Goal: Task Accomplishment & Management: Manage account settings

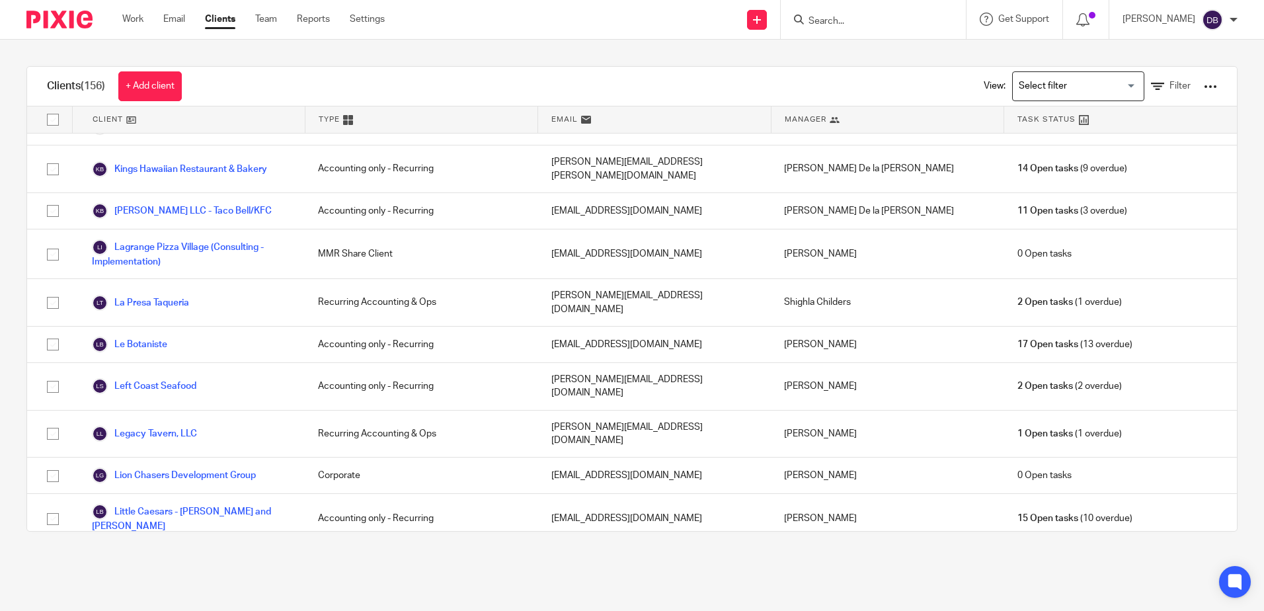
scroll to position [1719, 0]
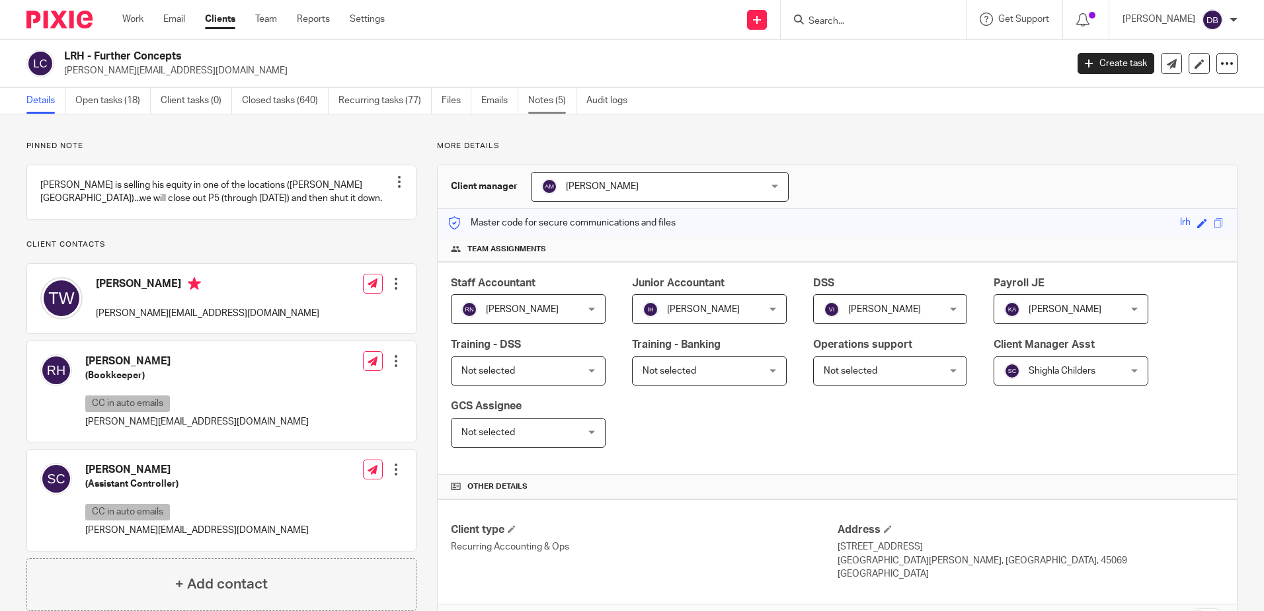
click at [555, 97] on link "Notes (5)" at bounding box center [552, 101] width 48 height 26
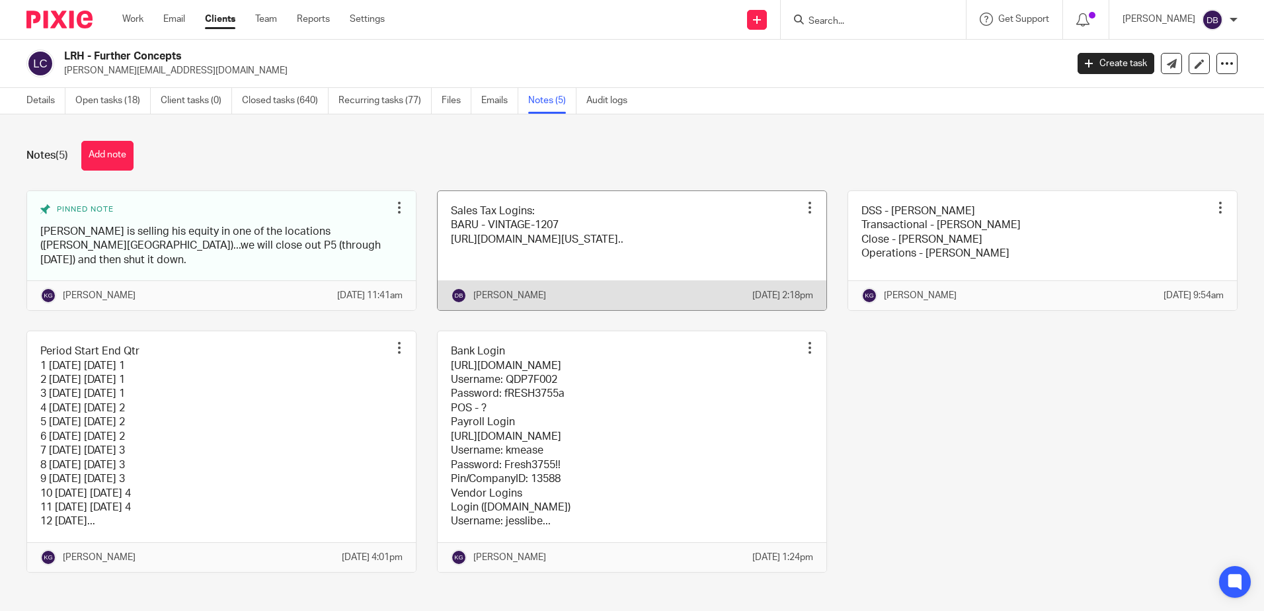
click at [594, 213] on link at bounding box center [632, 250] width 389 height 119
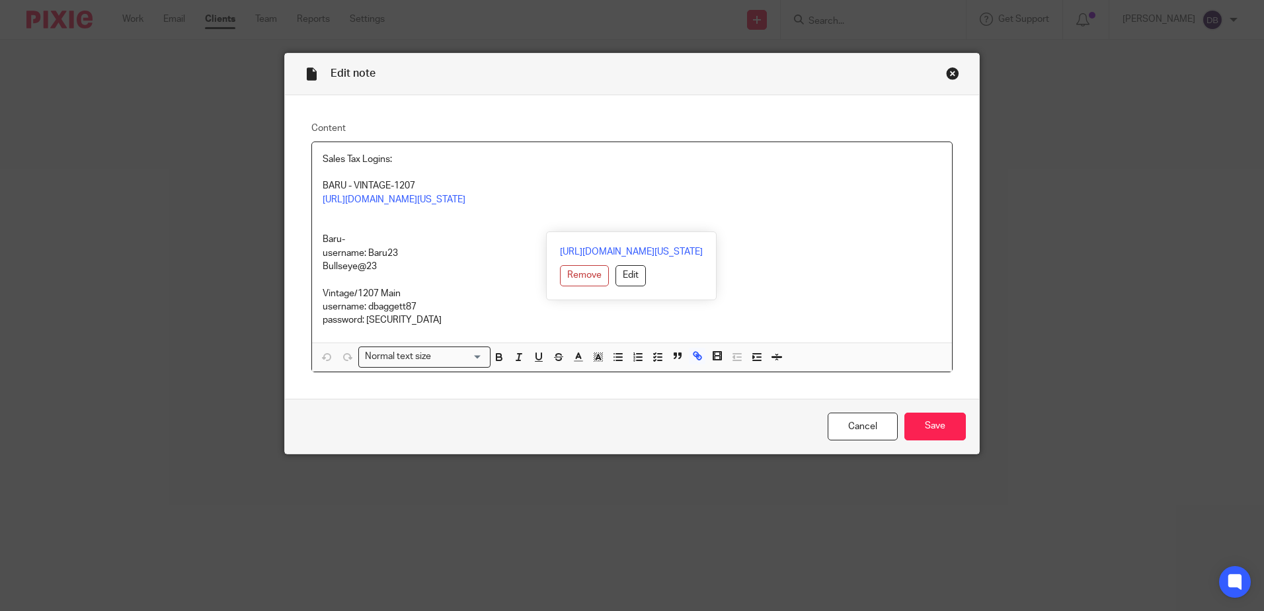
drag, startPoint x: 936, startPoint y: 226, endPoint x: 313, endPoint y: 198, distance: 624.2
click at [313, 198] on div "Sales Tax Logins: BARU - VINTAGE-1207 https://gateway.ohio.gov/wps/portal/gatew…" at bounding box center [632, 242] width 640 height 200
copy link "https://gateway.ohio.gov/wps/portal/gateway/BusinessGateway/Home/!ut/p/z1/jZC9D…"
click at [497, 120] on div "Content Sales Tax Logins: BARU - VINTAGE-1207 https://gateway.ohio.gov/wps/port…" at bounding box center [632, 247] width 694 height 304
drag, startPoint x: 417, startPoint y: 330, endPoint x: 366, endPoint y: 331, distance: 50.9
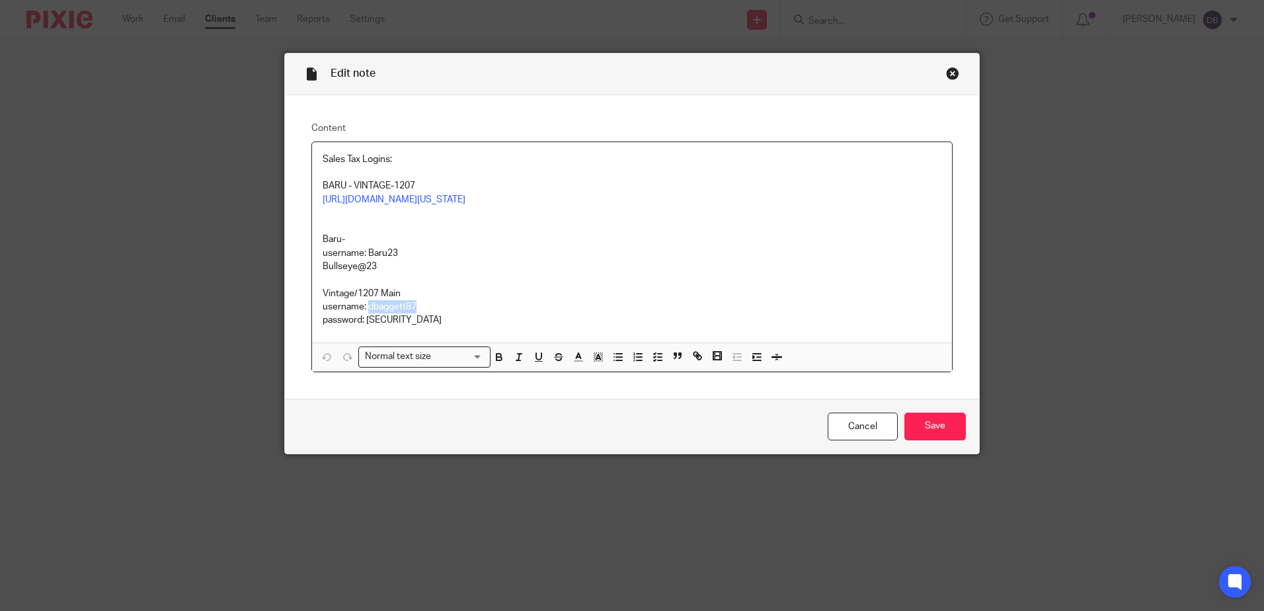
click at [366, 313] on p "username: dbaggett87" at bounding box center [632, 306] width 619 height 13
copy p "dbaggett87"
drag, startPoint x: 423, startPoint y: 349, endPoint x: 364, endPoint y: 348, distance: 58.9
click at [364, 327] on p "password: Casaletta78$" at bounding box center [632, 319] width 619 height 13
copy p "Casaletta78$"
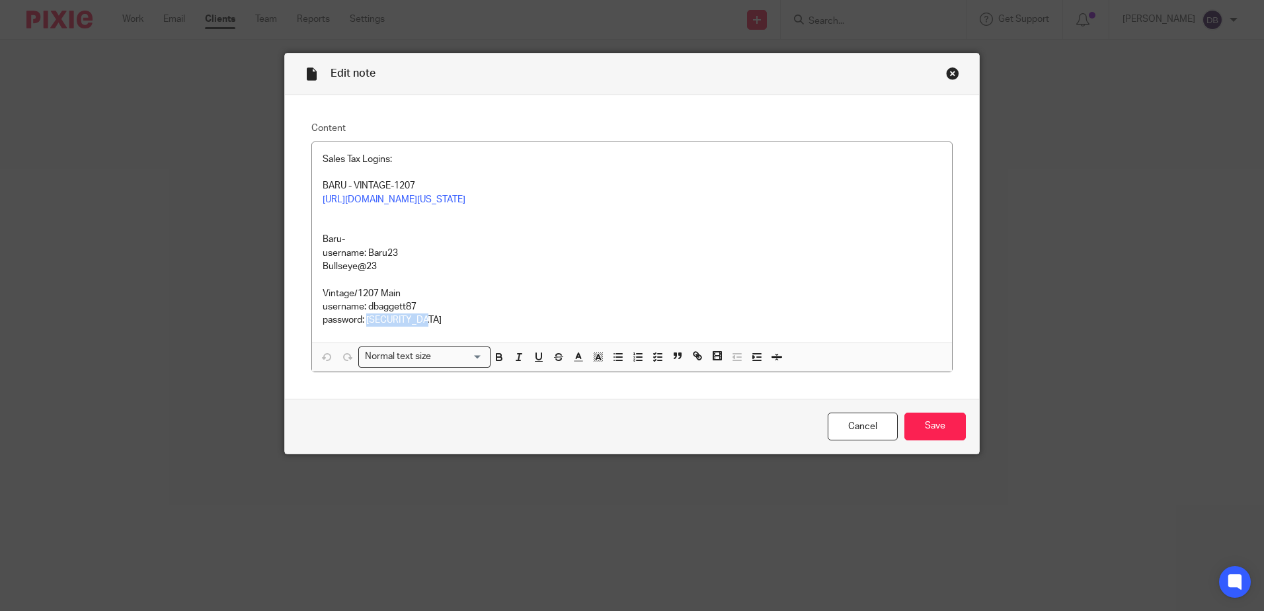
click at [952, 69] on div "Close this dialog window" at bounding box center [952, 73] width 13 height 13
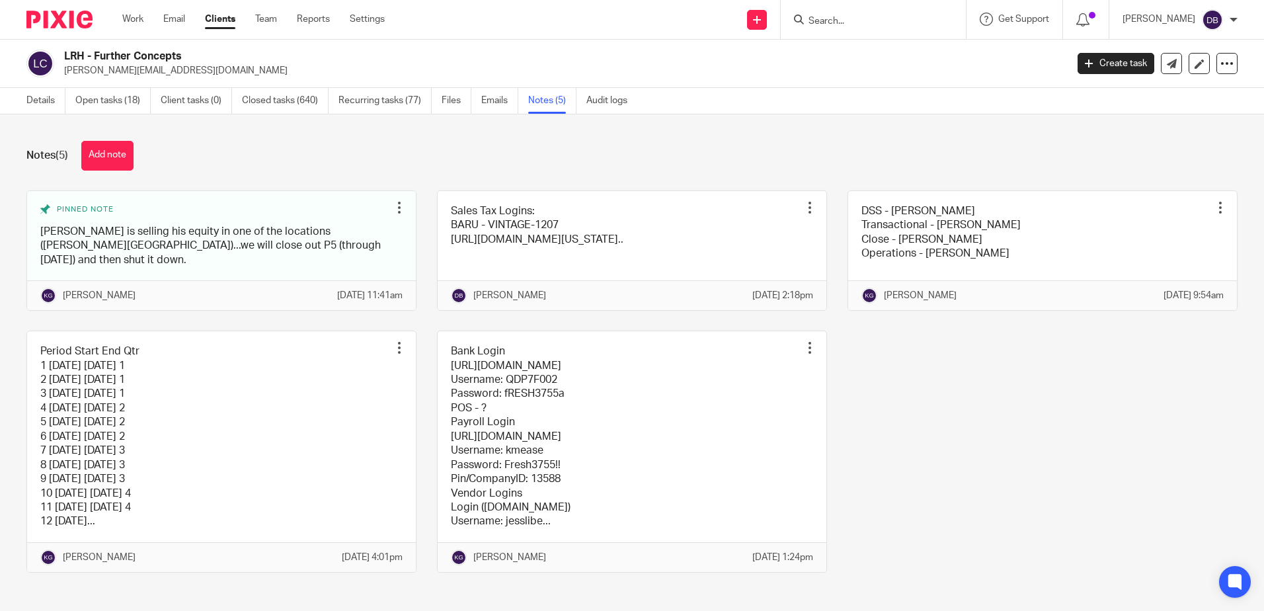
click at [217, 15] on link "Clients" at bounding box center [220, 19] width 30 height 13
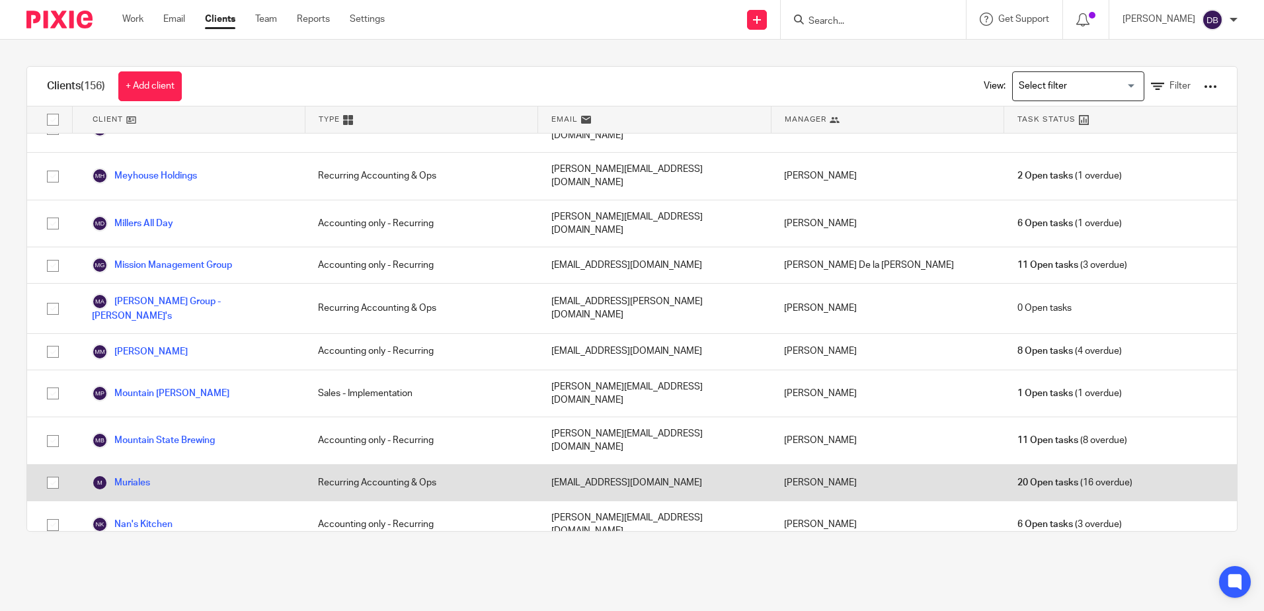
scroll to position [2050, 0]
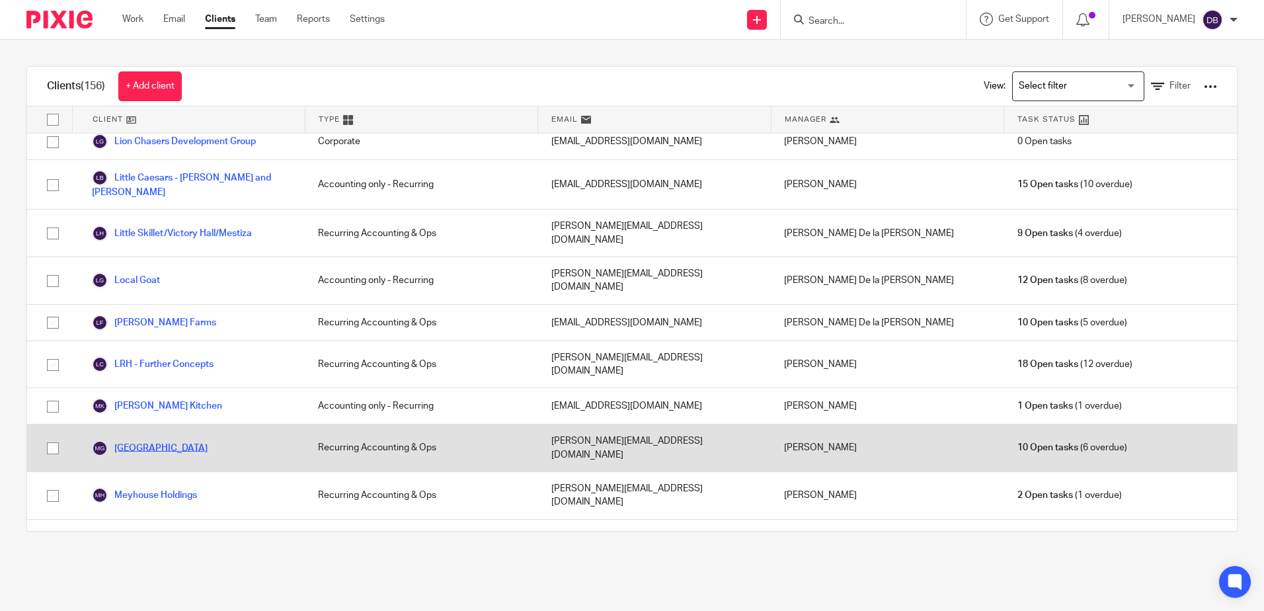
click at [146, 440] on link "[GEOGRAPHIC_DATA]" at bounding box center [150, 448] width 116 height 16
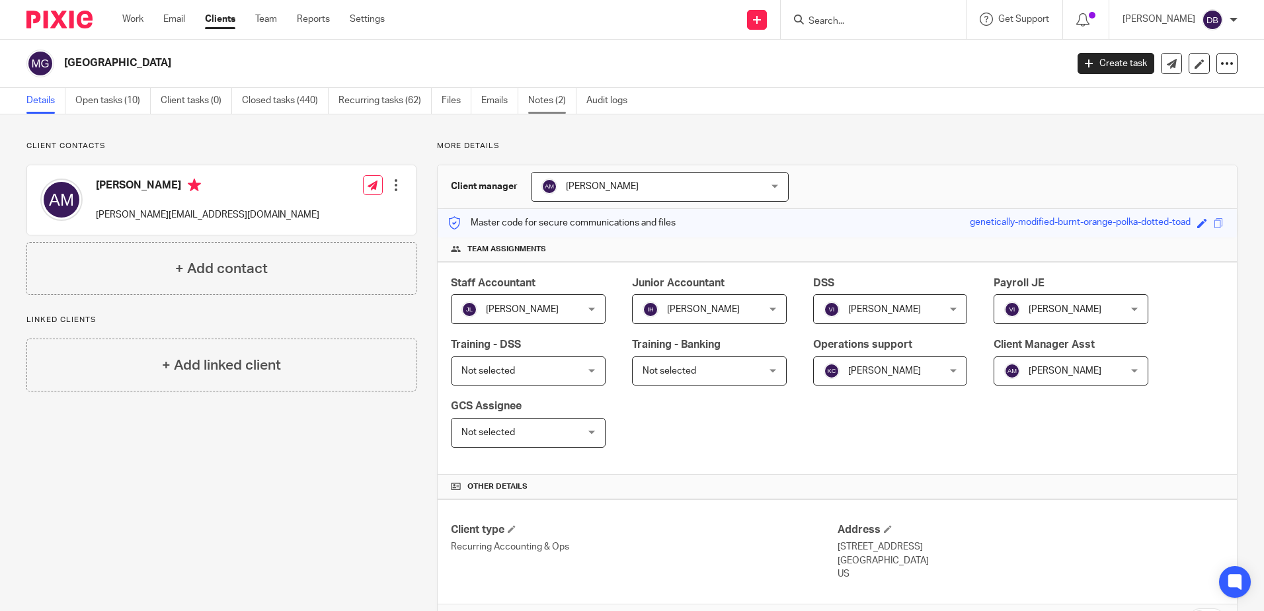
click at [544, 102] on link "Notes (2)" at bounding box center [552, 101] width 48 height 26
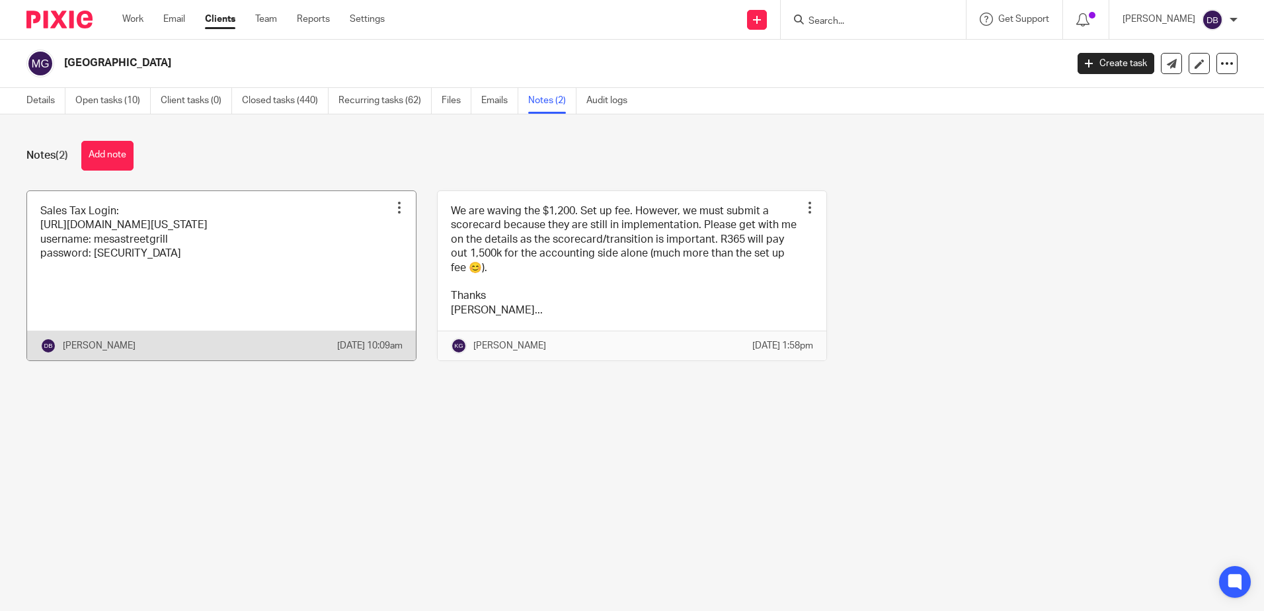
click at [190, 245] on link at bounding box center [221, 276] width 389 height 170
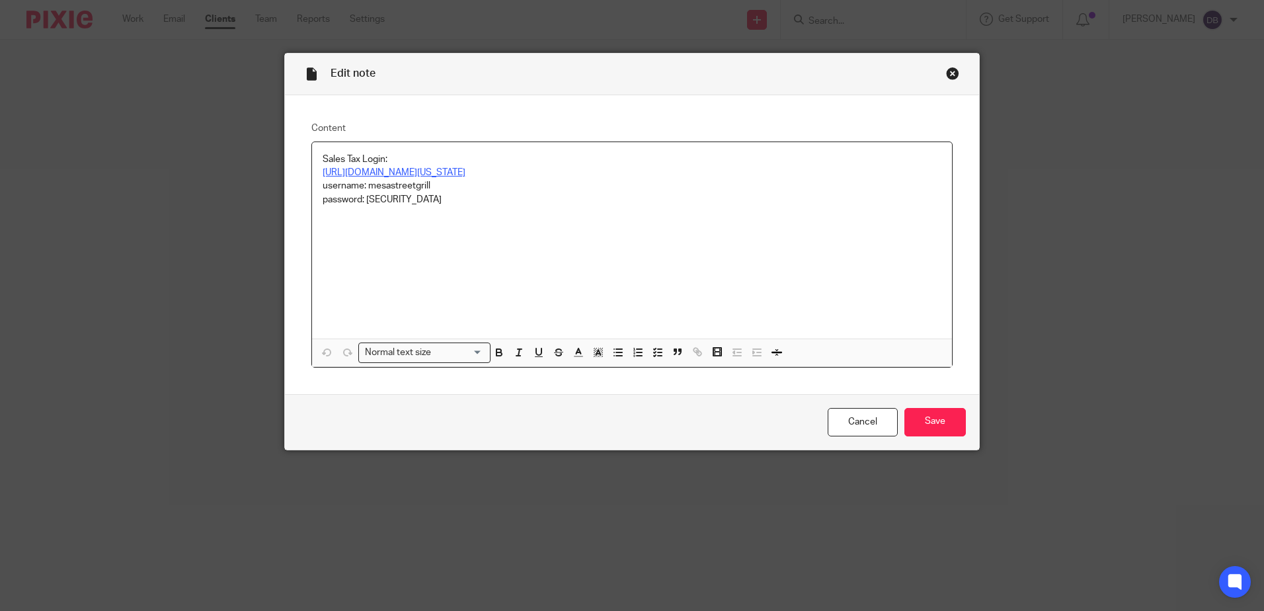
click at [432, 171] on link "[URL][DOMAIN_NAME][US_STATE]" at bounding box center [394, 172] width 143 height 9
click at [427, 199] on link "https://security.app.cpa.state.tx.us/" at bounding box center [432, 198] width 143 height 13
click at [754, 143] on div "Sales Tax Login: https://security.app.cpa.state.tx.us/ username: mesastreetgril…" at bounding box center [632, 240] width 640 height 196
drag, startPoint x: 427, startPoint y: 185, endPoint x: 364, endPoint y: 185, distance: 63.5
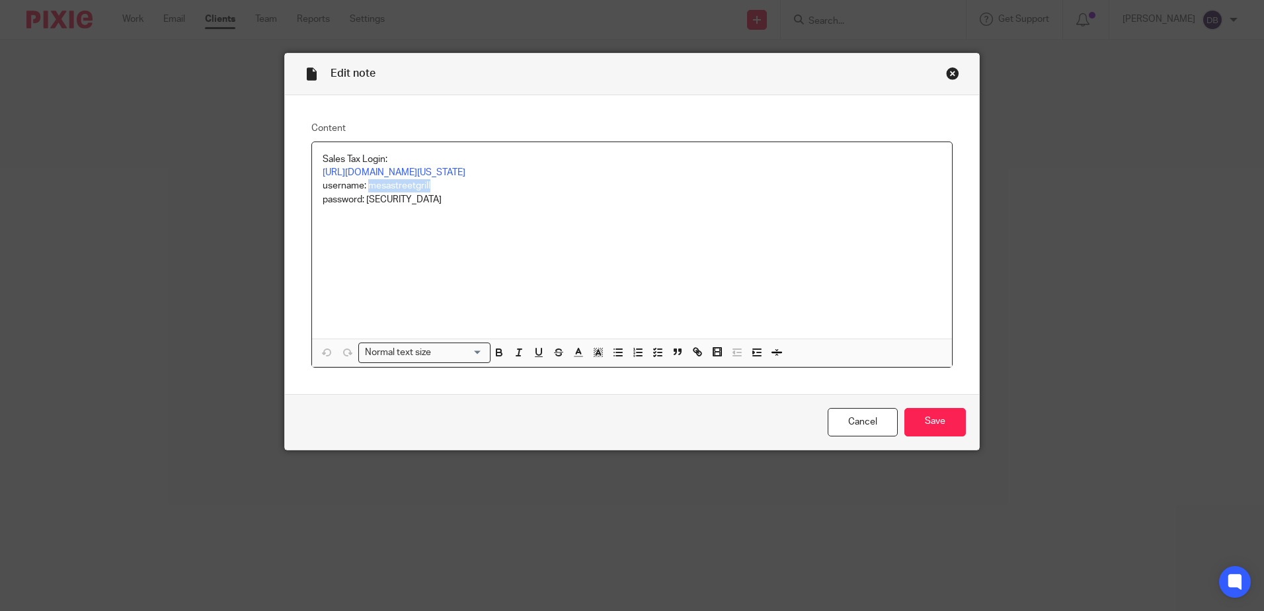
click at [364, 185] on p "username: mesastreetgrill" at bounding box center [632, 185] width 619 height 13
copy p "mesastreetgrill"
drag, startPoint x: 422, startPoint y: 204, endPoint x: 362, endPoint y: 204, distance: 59.5
click at [362, 204] on p "password: Casaletta78$" at bounding box center [632, 199] width 619 height 13
copy p "Casaletta78$"
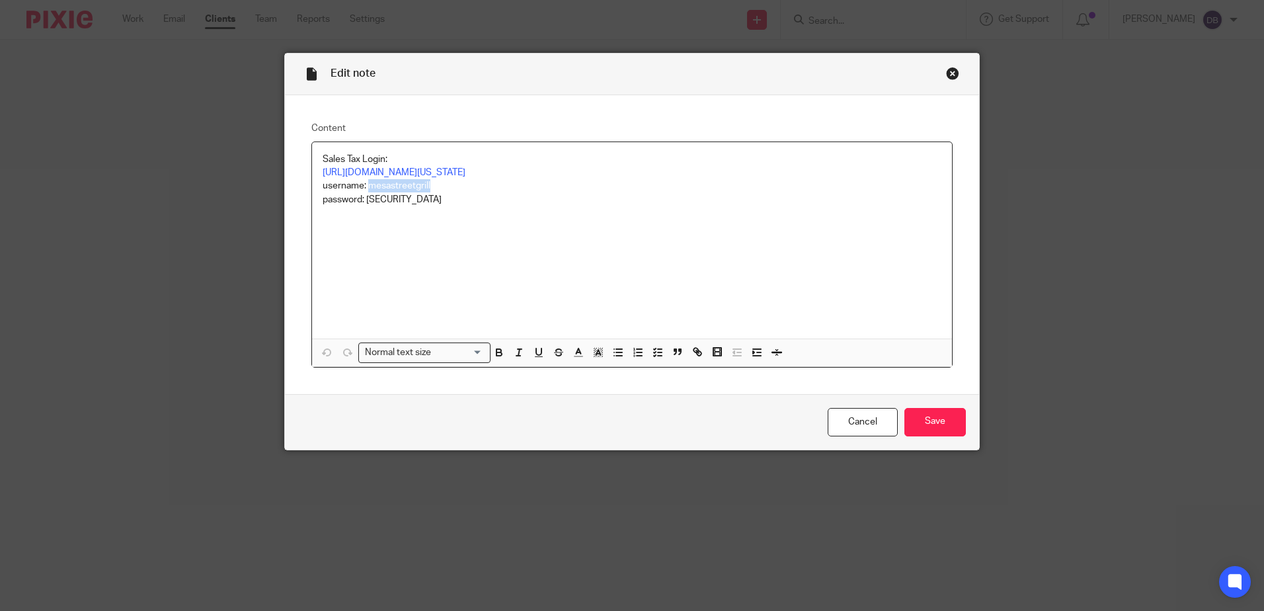
drag, startPoint x: 426, startPoint y: 184, endPoint x: 364, endPoint y: 184, distance: 62.2
click at [364, 184] on p "username: mesastreetgrill" at bounding box center [632, 185] width 619 height 13
copy p "mesastreetgrill"
drag, startPoint x: 419, startPoint y: 196, endPoint x: 364, endPoint y: 200, distance: 55.1
click at [364, 200] on p "password: [SECURITY_DATA]" at bounding box center [632, 199] width 619 height 13
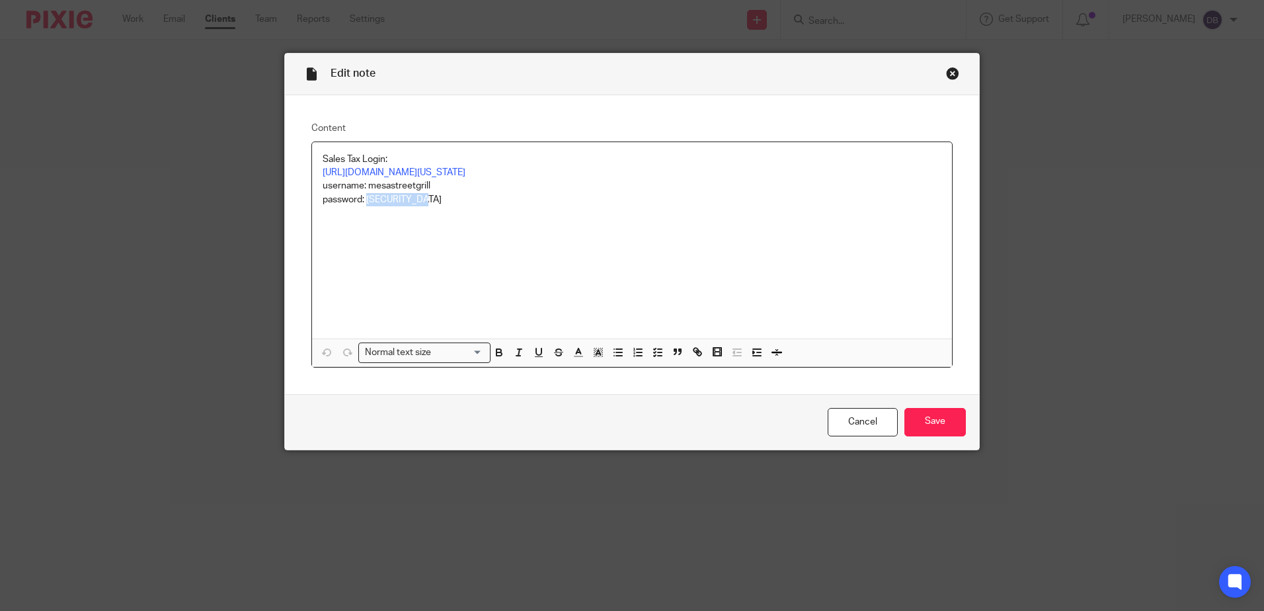
copy p "Casaletta78$"
click at [923, 426] on input "Save" at bounding box center [935, 422] width 61 height 28
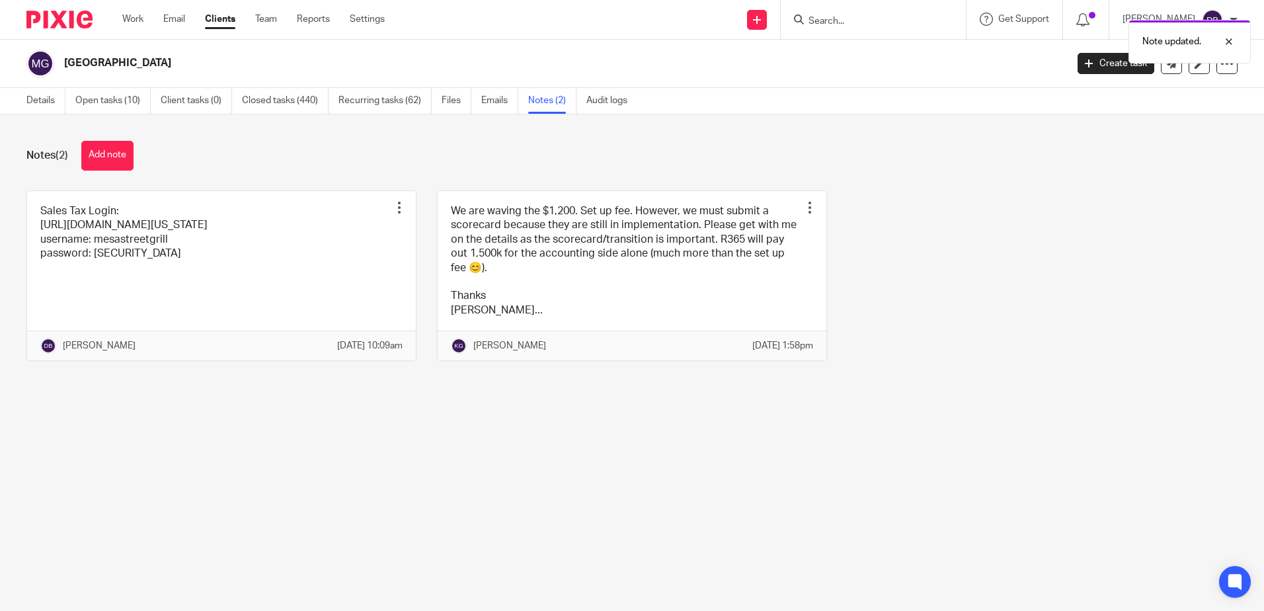
click at [214, 15] on link "Clients" at bounding box center [220, 19] width 30 height 13
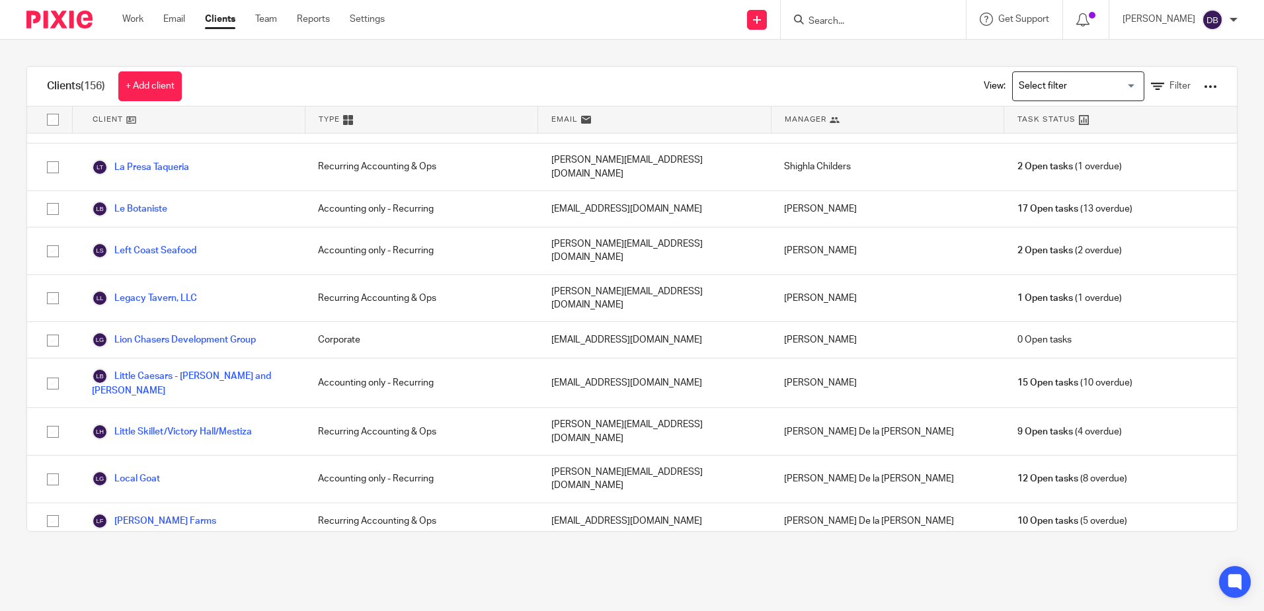
scroll to position [1719, 0]
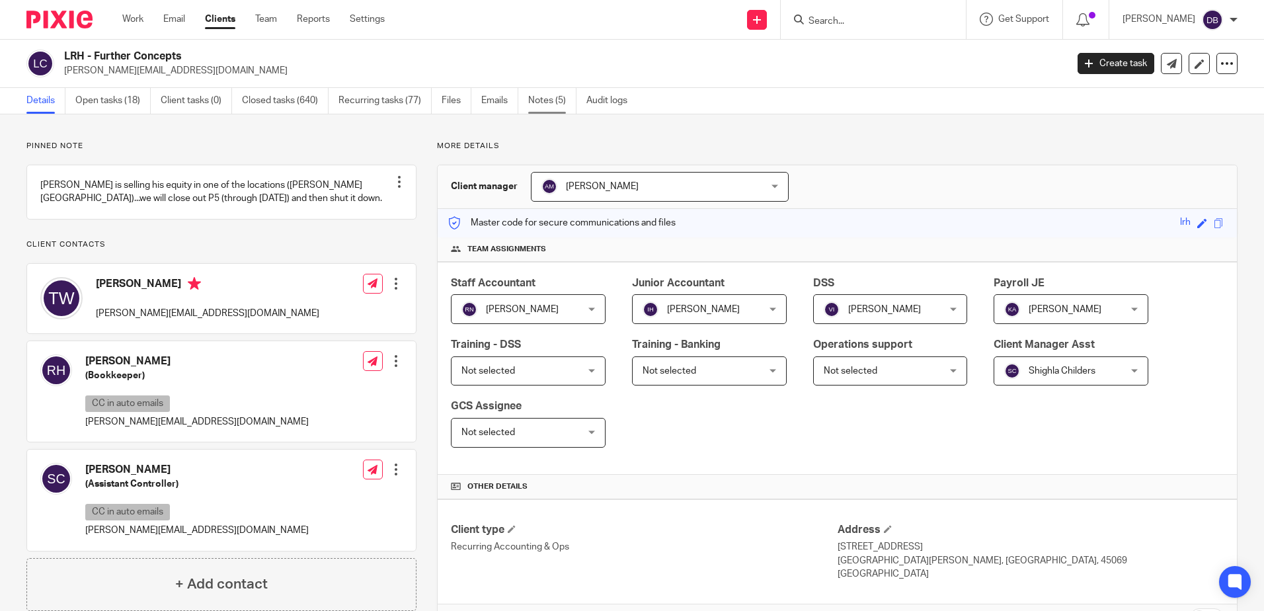
click at [555, 101] on link "Notes (5)" at bounding box center [552, 101] width 48 height 26
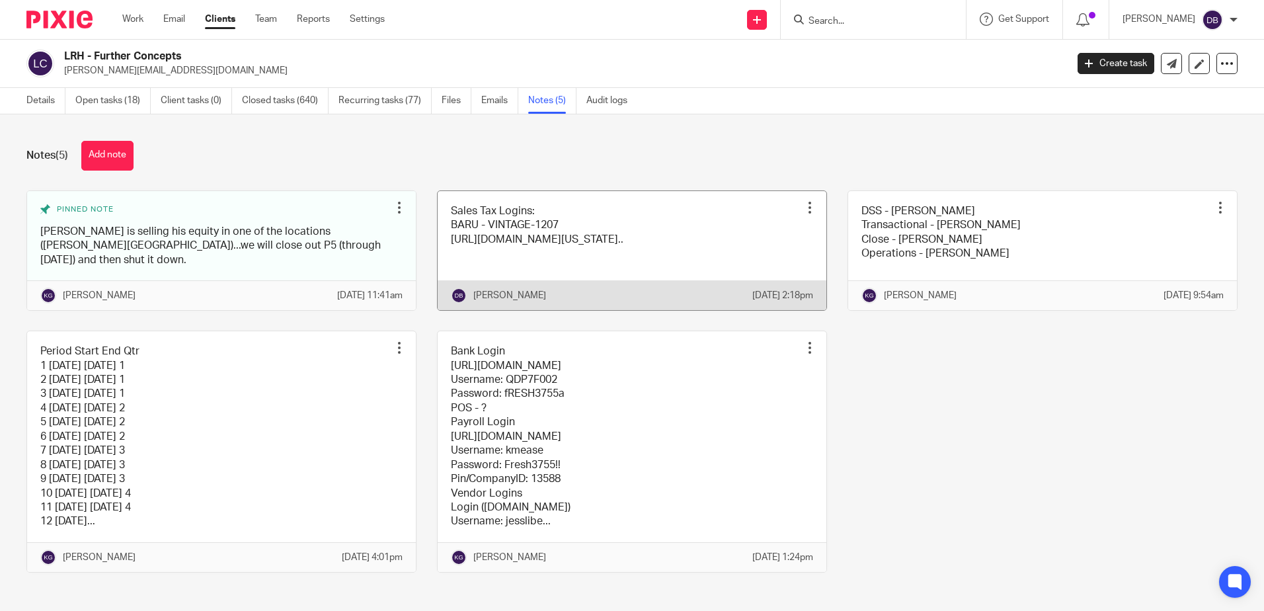
click at [626, 217] on link at bounding box center [632, 250] width 389 height 119
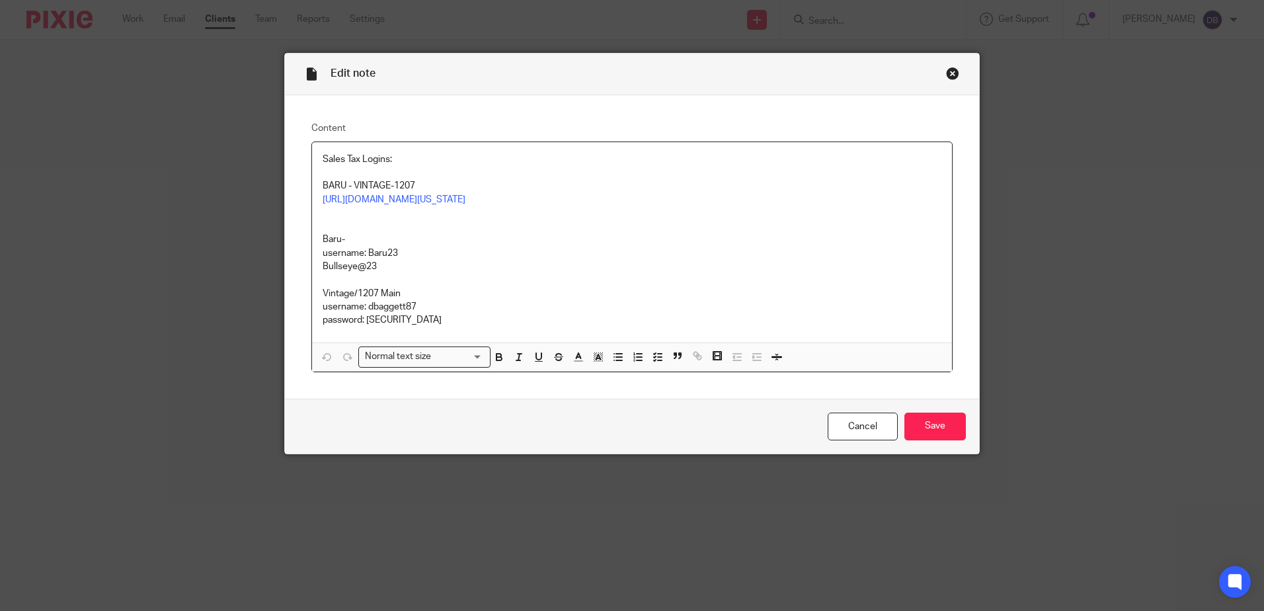
click at [950, 72] on div "Close this dialog window" at bounding box center [952, 73] width 13 height 13
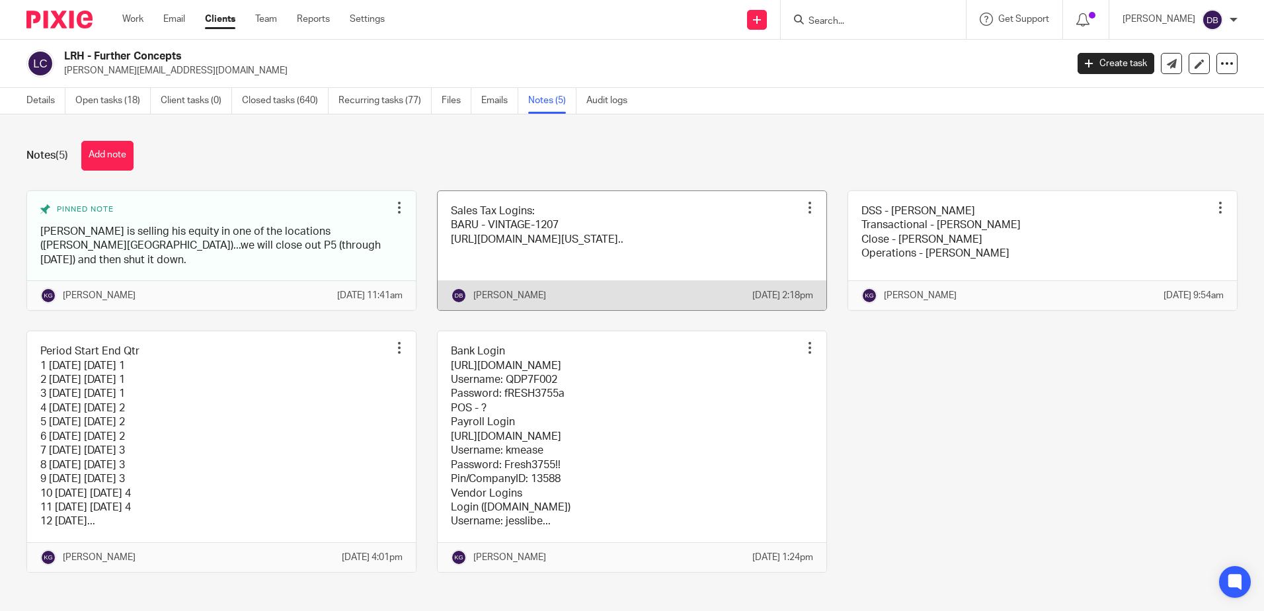
drag, startPoint x: 633, startPoint y: 208, endPoint x: 623, endPoint y: 208, distance: 10.6
click at [633, 208] on link at bounding box center [632, 250] width 389 height 119
